Goal: Find specific page/section

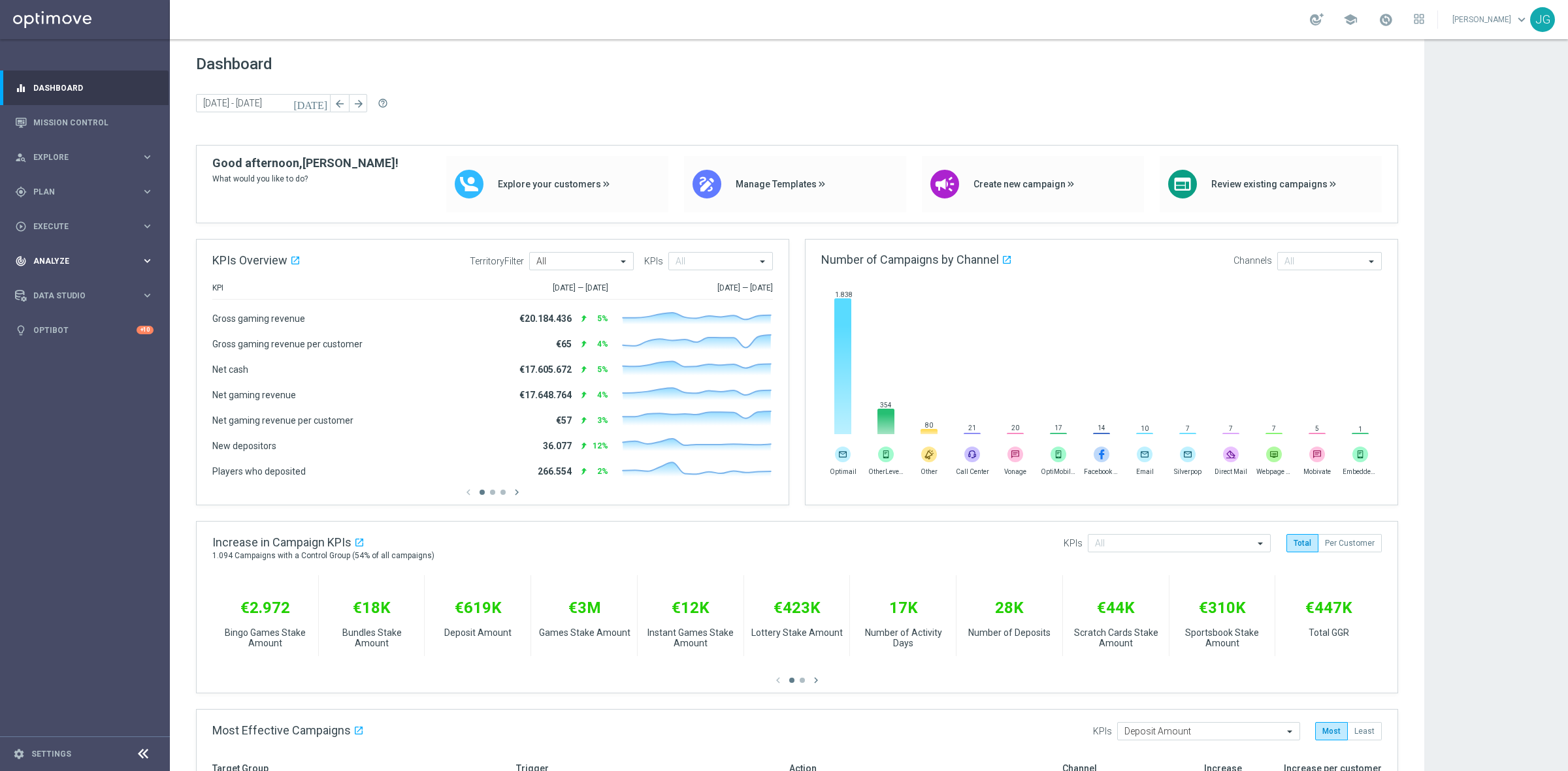
click at [73, 262] on span "Analyze" at bounding box center [87, 261] width 108 height 8
click at [59, 422] on span "BI Studio" at bounding box center [81, 425] width 94 height 8
click at [87, 443] on link "Campaigns Deliverability" at bounding box center [88, 444] width 96 height 10
